Goal: Information Seeking & Learning: Learn about a topic

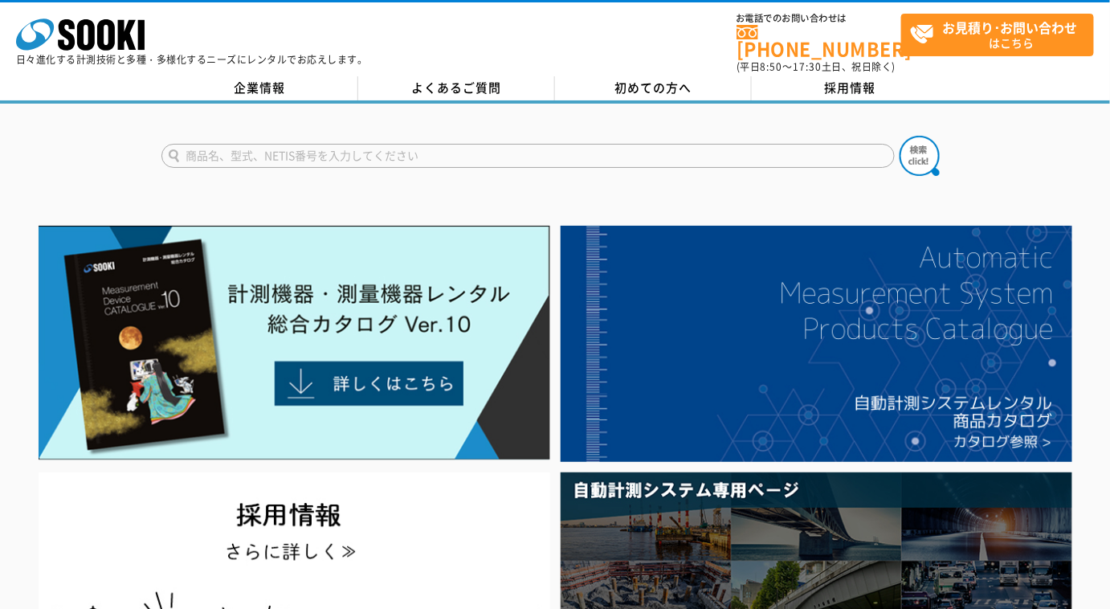
click at [397, 144] on input "text" at bounding box center [527, 156] width 733 height 24
type input "376"
click at [899, 136] on button at bounding box center [919, 156] width 40 height 40
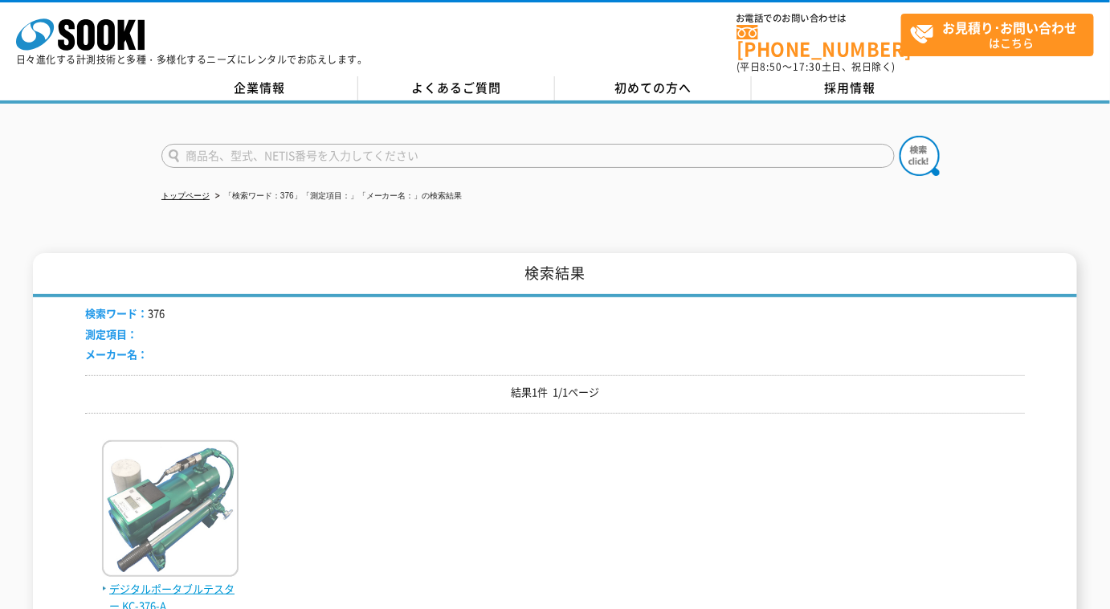
click at [162, 502] on img at bounding box center [170, 510] width 137 height 141
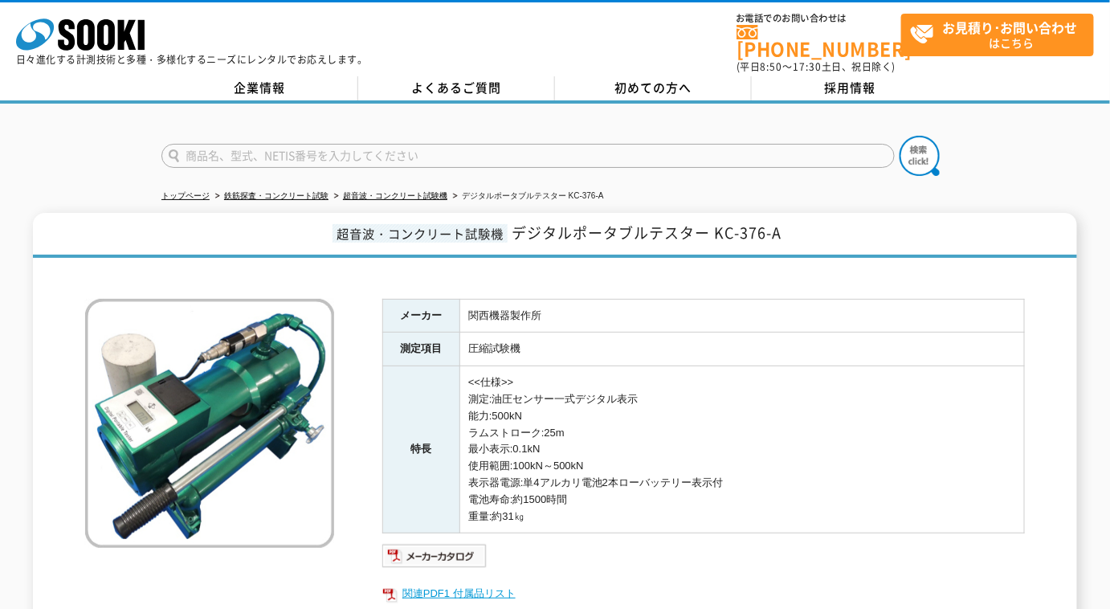
scroll to position [145, 0]
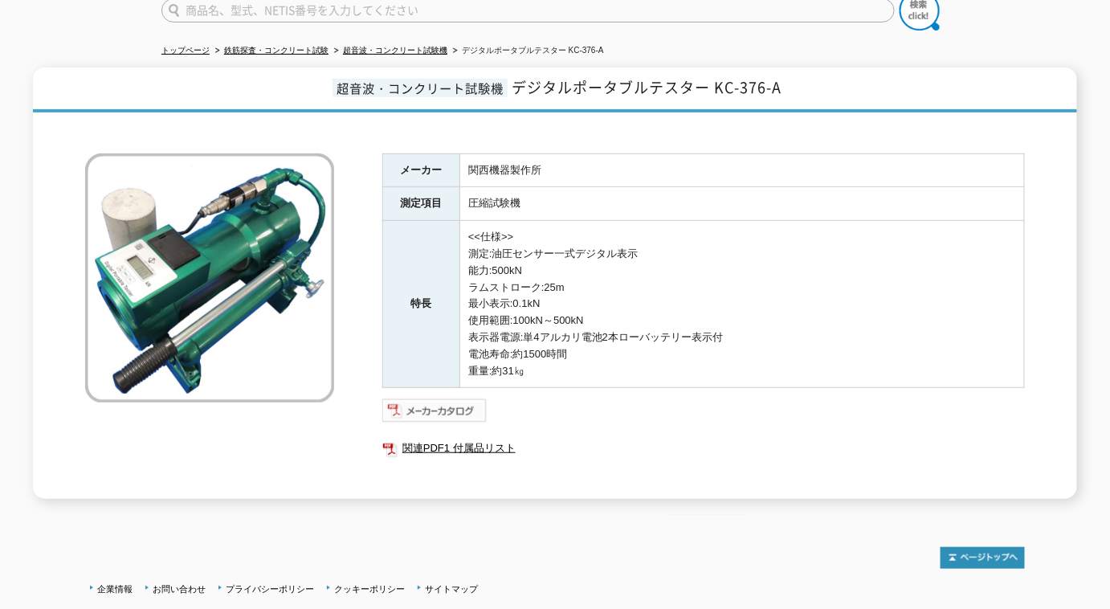
click at [445, 402] on img at bounding box center [434, 411] width 105 height 26
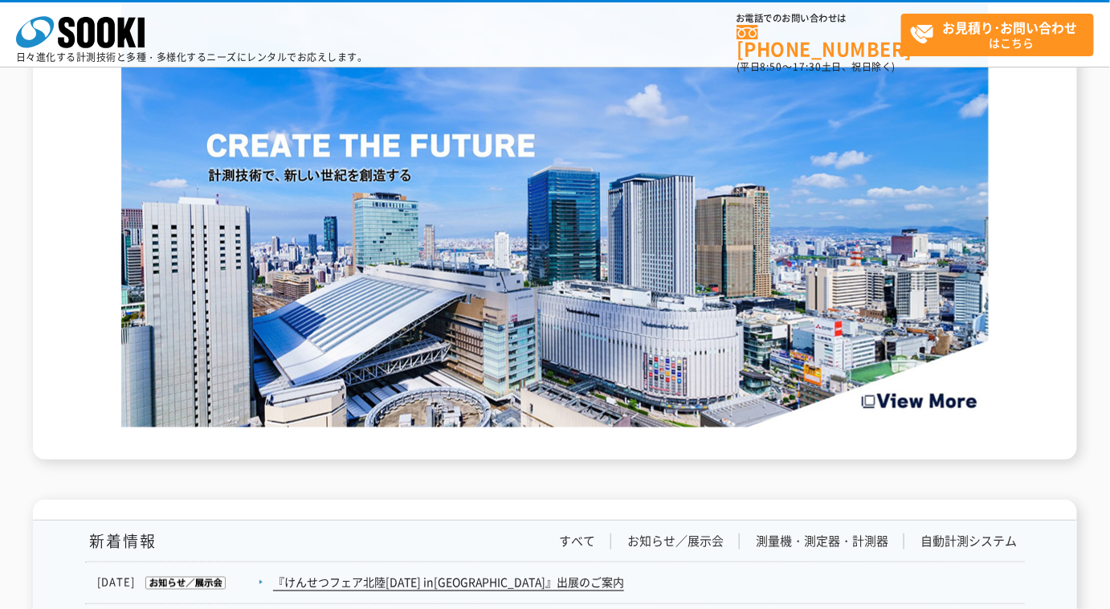
scroll to position [2920, 0]
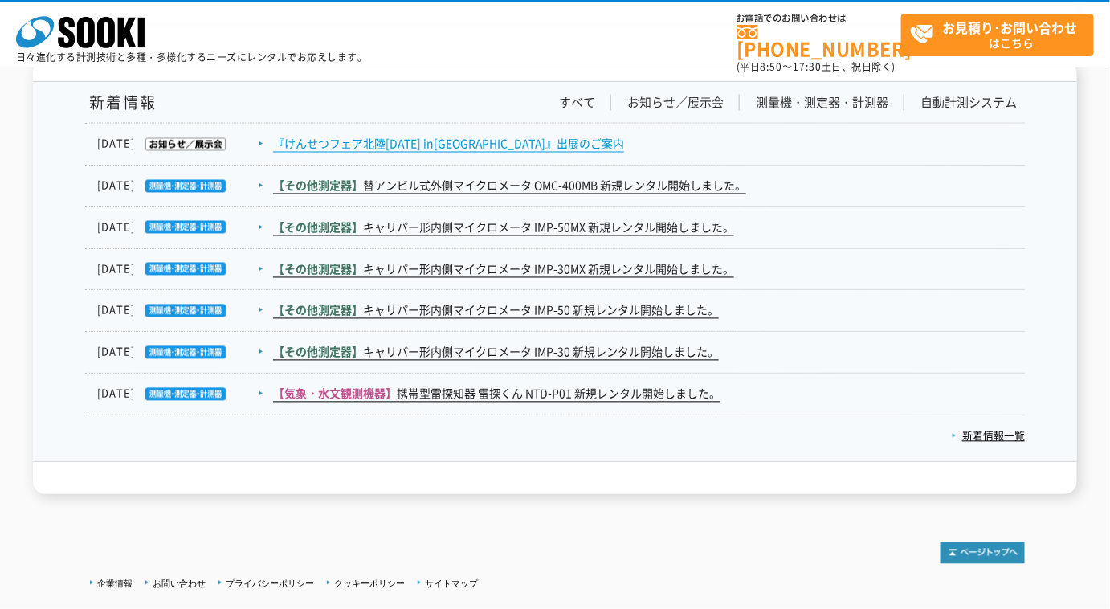
click at [426, 137] on link "『けんせつフェア北陸2025 in新潟』出展のご案内" at bounding box center [448, 144] width 351 height 17
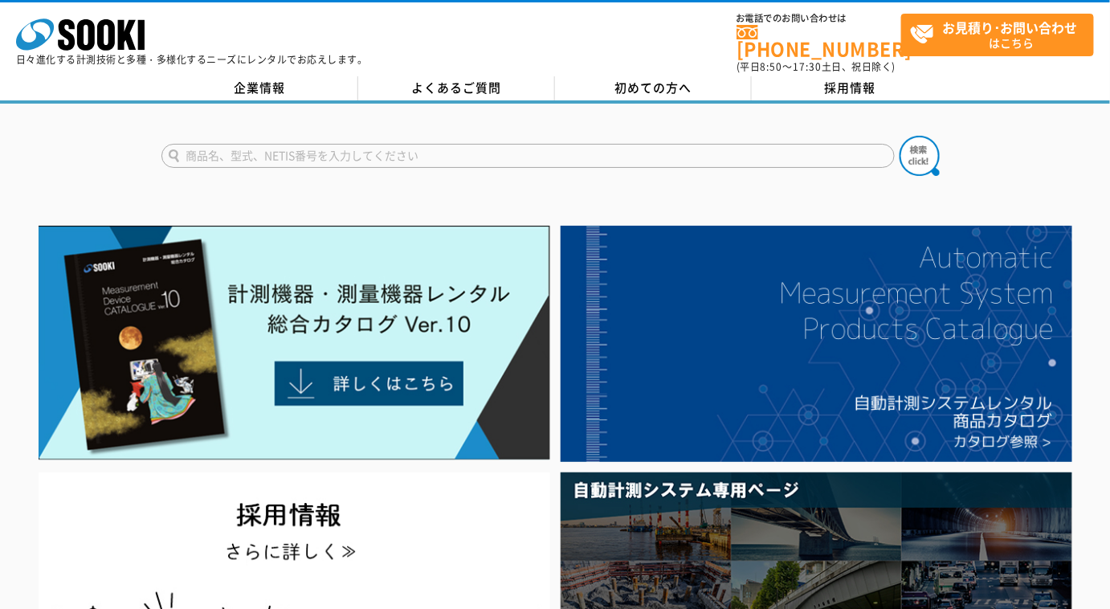
click at [432, 136] on form at bounding box center [554, 158] width 787 height 45
click at [443, 146] on input "text" at bounding box center [527, 156] width 733 height 24
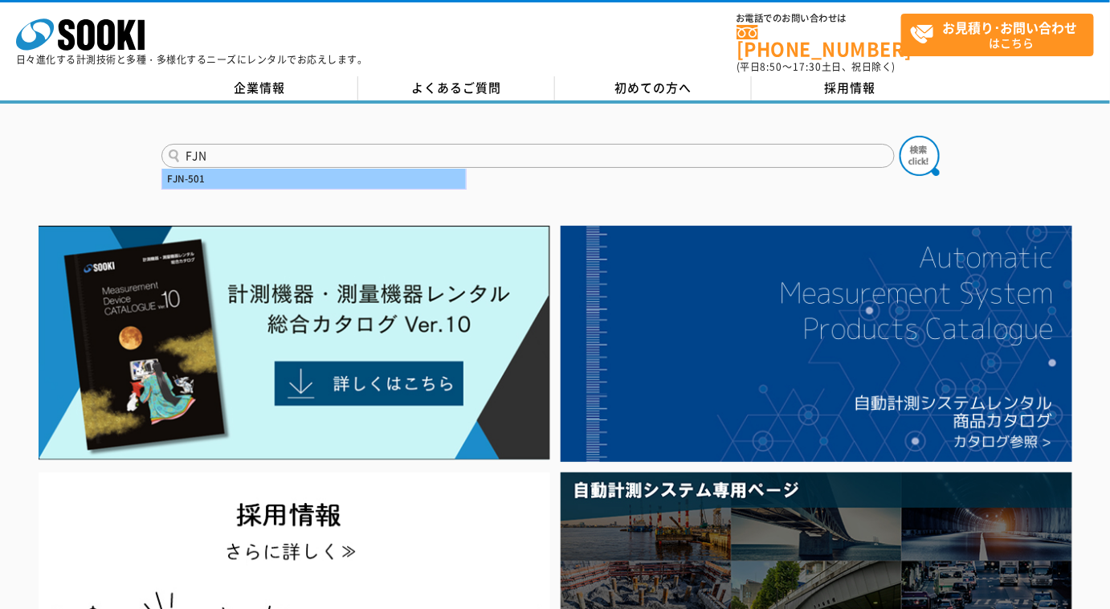
click at [396, 169] on div "FJN-501" at bounding box center [314, 179] width 304 height 20
type input "FJN-501"
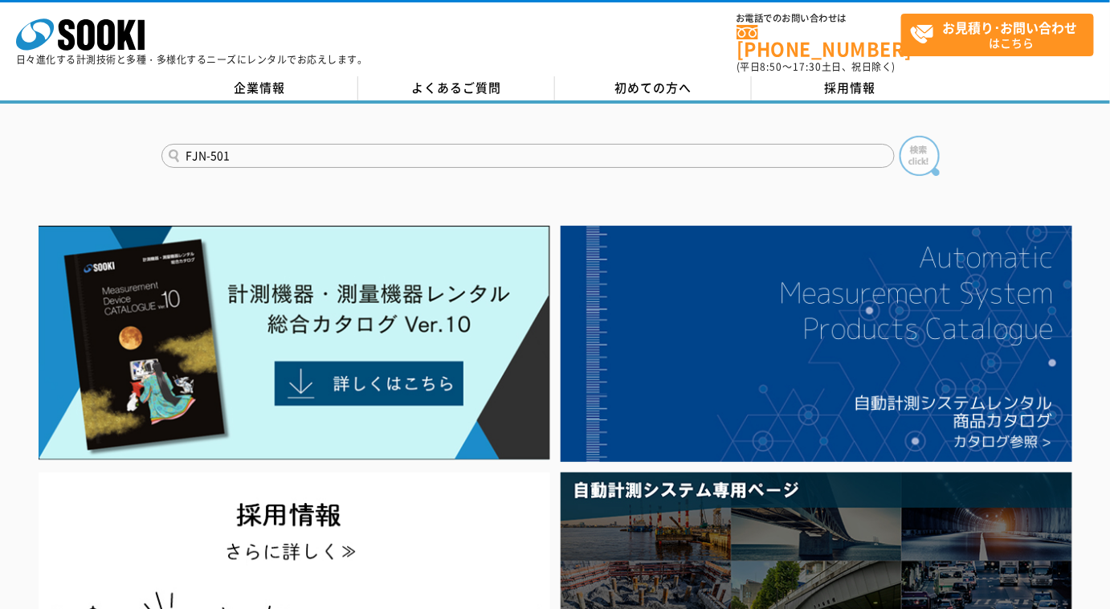
click at [922, 140] on img at bounding box center [919, 156] width 40 height 40
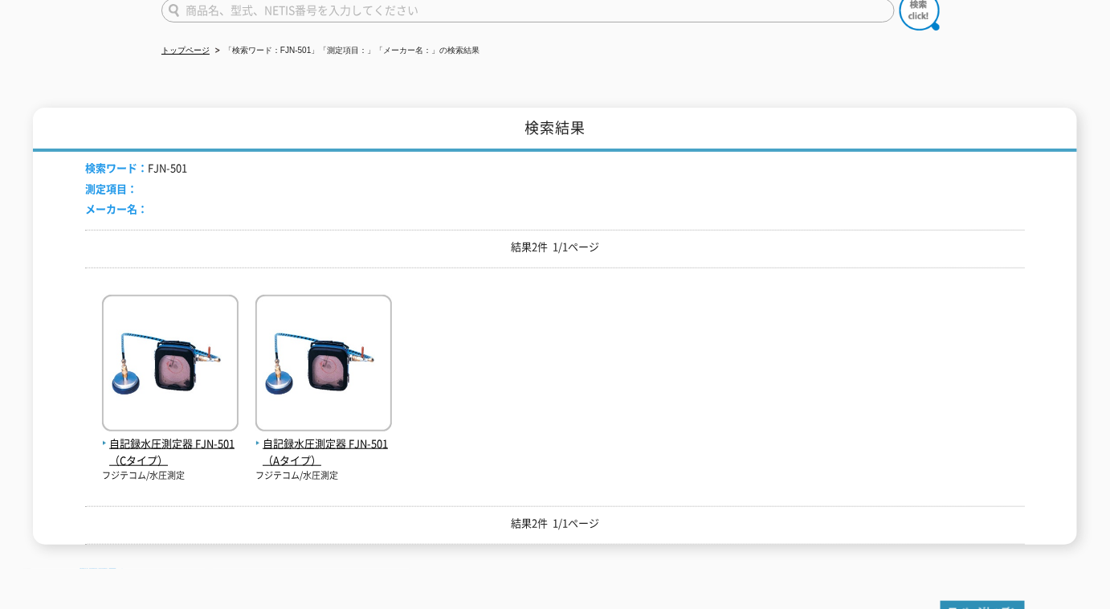
scroll to position [218, 0]
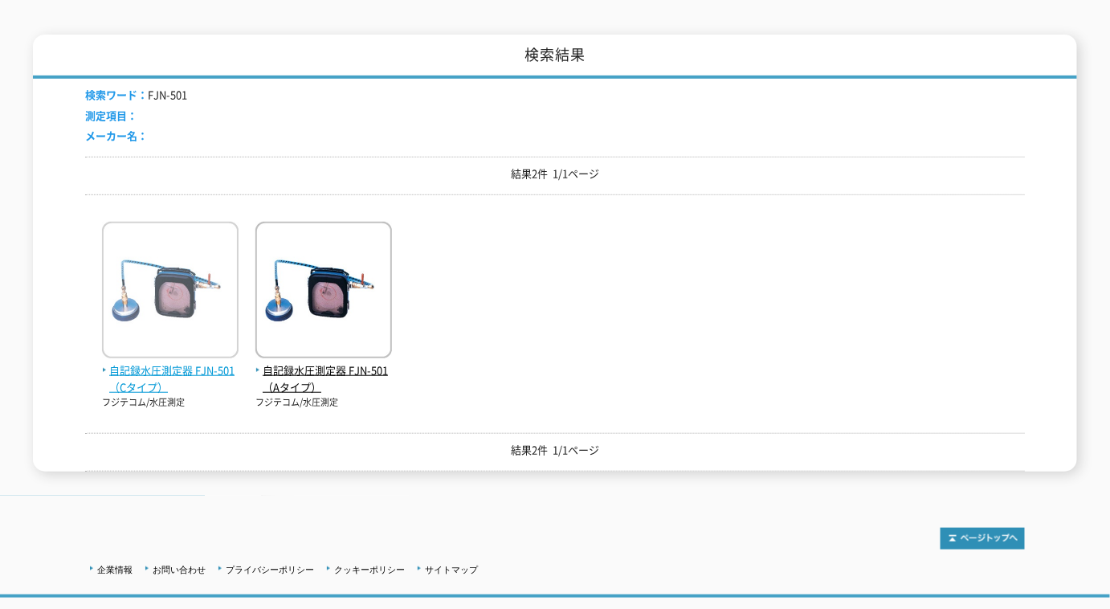
click at [229, 362] on span "自記録水圧測定器 FJN-501（Cタイプ）" at bounding box center [170, 379] width 137 height 34
click at [163, 368] on span "自記録水圧測定器 FJN-501（Cタイプ）" at bounding box center [170, 379] width 137 height 34
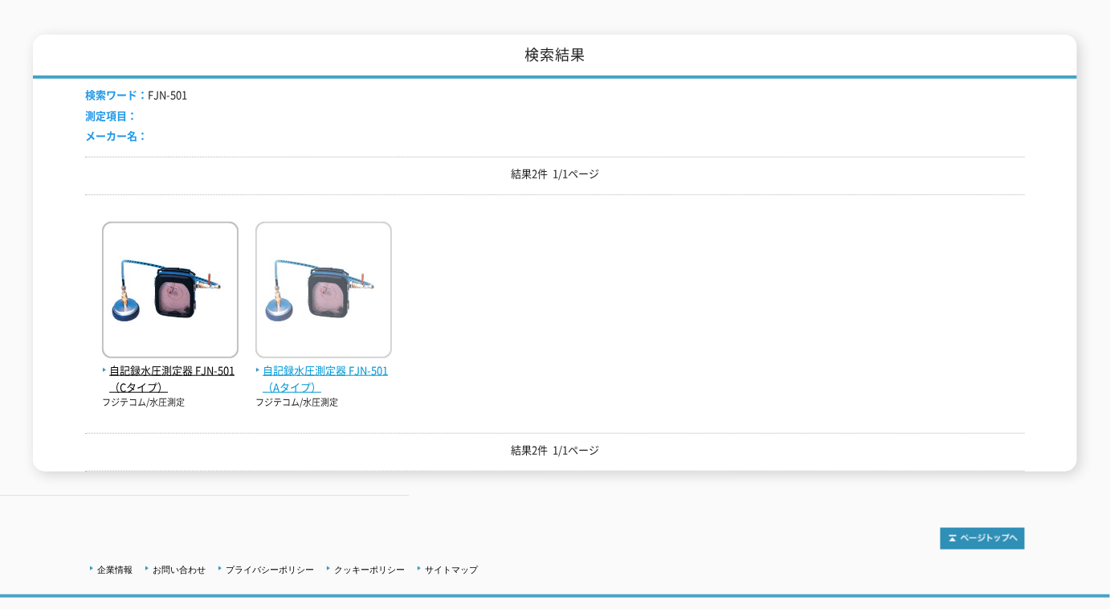
click at [328, 364] on span "自記録水圧測定器 FJN-501（Aタイプ）" at bounding box center [323, 379] width 137 height 34
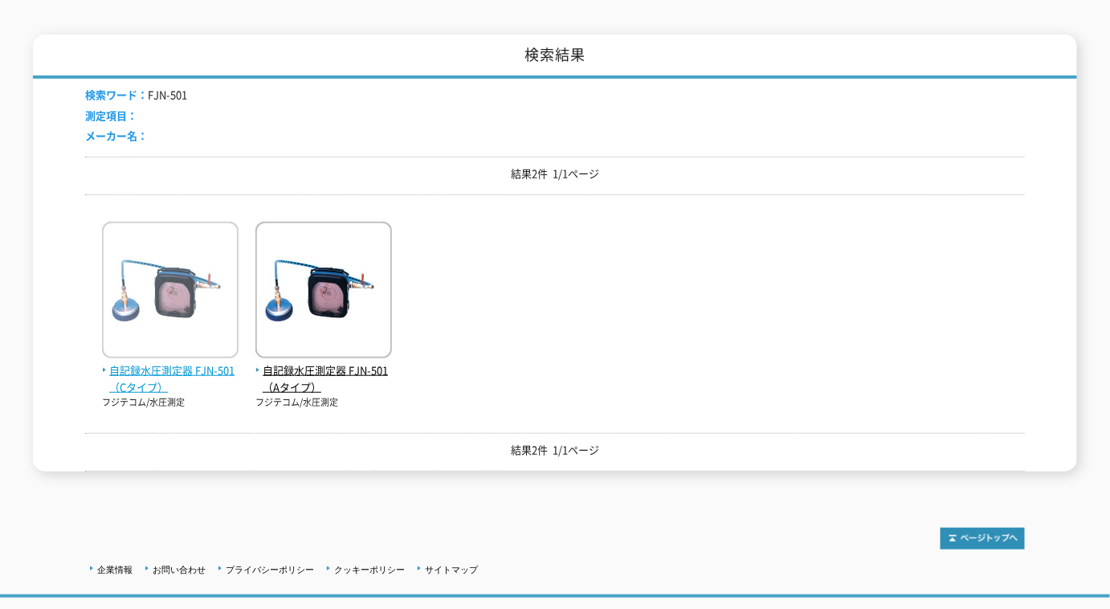
click at [145, 369] on span "自記録水圧測定器 FJN-501（Cタイプ）" at bounding box center [170, 379] width 137 height 34
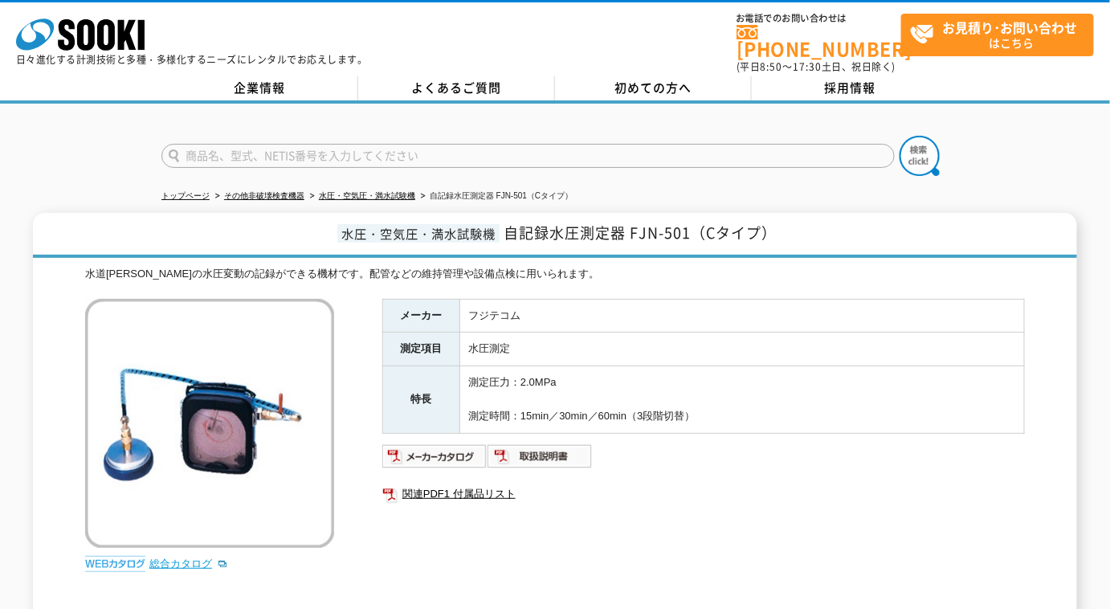
click at [176, 557] on link "総合カタログ" at bounding box center [188, 563] width 79 height 12
